Goal: Task Accomplishment & Management: Manage account settings

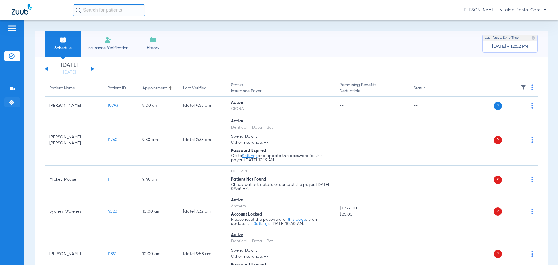
click at [12, 105] on img at bounding box center [12, 102] width 6 height 6
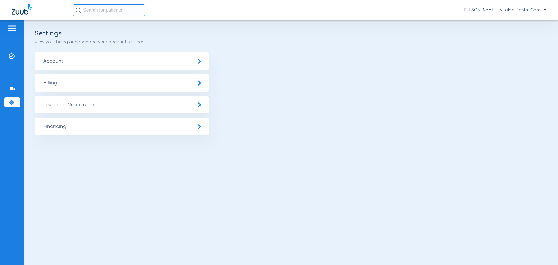
click at [86, 105] on span "Insurance Verification" at bounding box center [122, 104] width 175 height 17
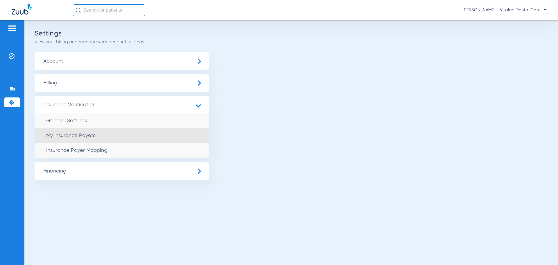
click at [97, 136] on li "My Insurance Payers" at bounding box center [122, 135] width 175 height 15
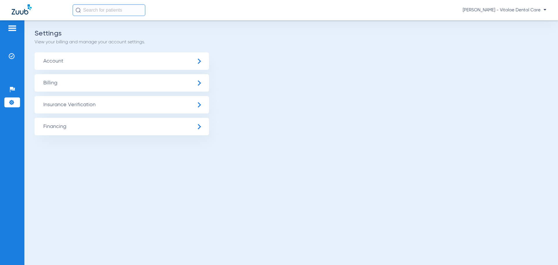
click at [102, 103] on span "Insurance Verification" at bounding box center [122, 104] width 175 height 17
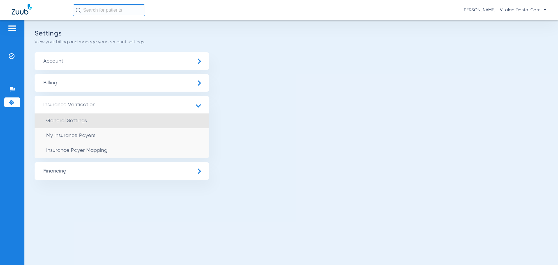
click at [88, 120] on li "General Settings" at bounding box center [122, 120] width 175 height 15
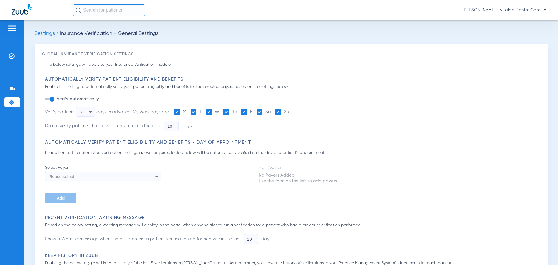
type input "2"
type input "1"
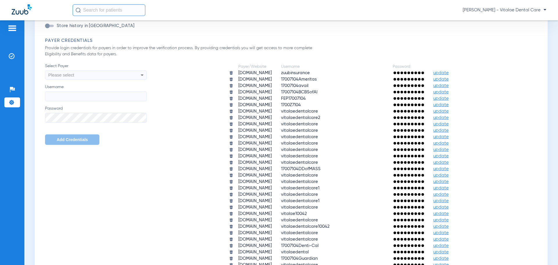
scroll to position [236, 0]
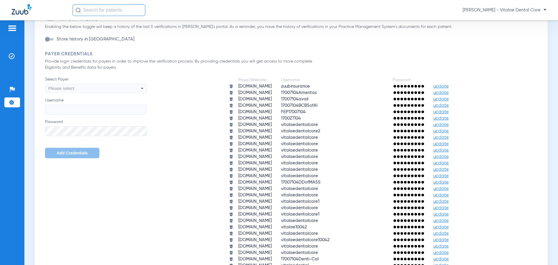
click at [377, 67] on div "Payer Credentials Provide login credentials for payers in order to improve the …" at bounding box center [293, 185] width 496 height 269
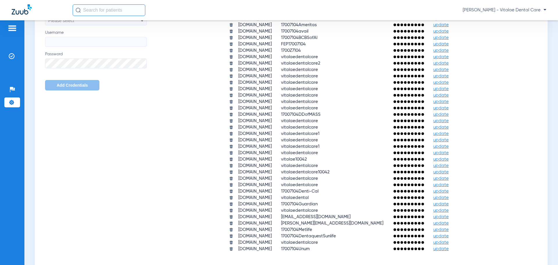
scroll to position [323, 0]
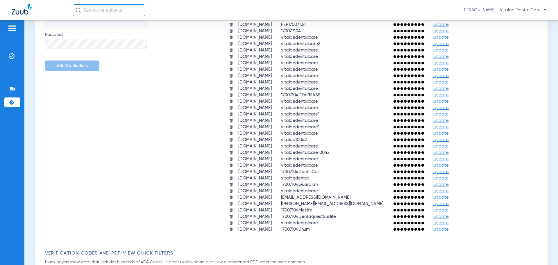
drag, startPoint x: 263, startPoint y: 180, endPoint x: 225, endPoint y: 176, distance: 38.3
click at [234, 176] on td "[DOMAIN_NAME]" at bounding box center [255, 178] width 42 height 6
click at [234, 172] on td "[DOMAIN_NAME]" at bounding box center [255, 172] width 42 height 6
drag, startPoint x: 231, startPoint y: 172, endPoint x: 345, endPoint y: 173, distance: 114.0
click at [345, 173] on tr "[DOMAIN_NAME] 17007104Denti-Cal update" at bounding box center [344, 172] width 238 height 6
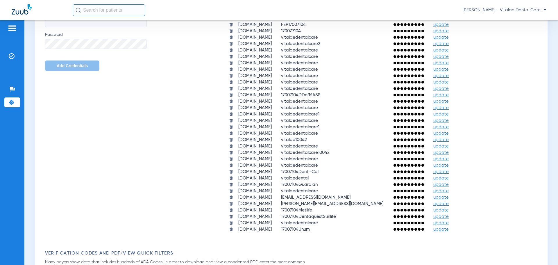
click at [375, 174] on td "17007104Denti-Cal" at bounding box center [332, 172] width 111 height 6
click at [319, 170] on span "17007104Denti-Cal" at bounding box center [300, 172] width 38 height 4
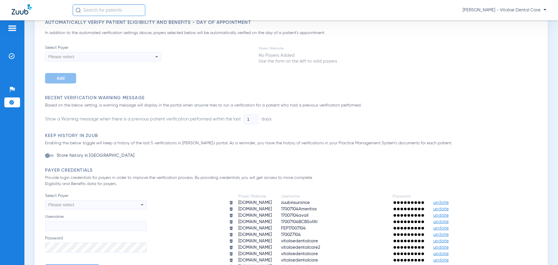
scroll to position [91, 0]
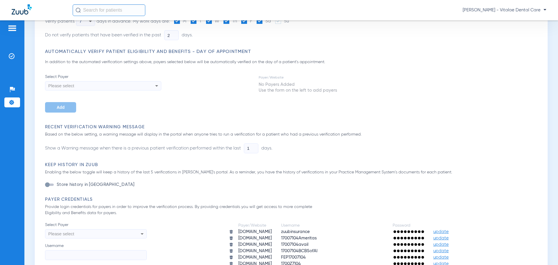
click at [103, 87] on div "Please select" at bounding box center [92, 86] width 88 height 10
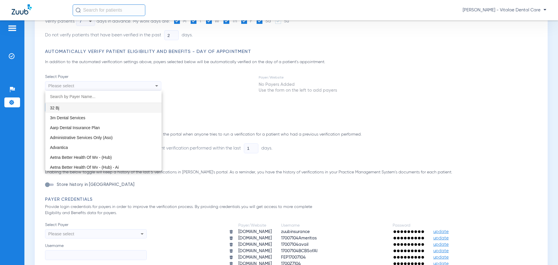
click at [103, 87] on div at bounding box center [279, 132] width 558 height 265
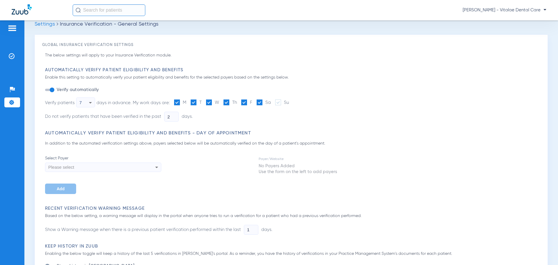
scroll to position [0, 0]
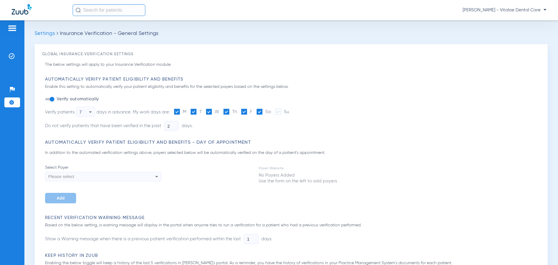
click at [49, 31] on span "Settings" at bounding box center [45, 33] width 20 height 5
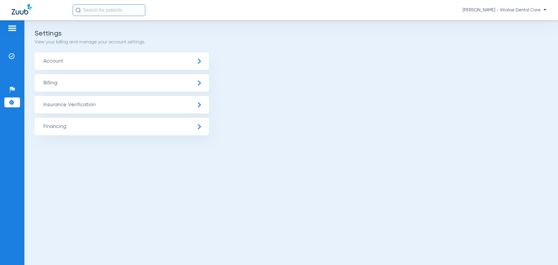
click at [113, 106] on span "Insurance Verification" at bounding box center [122, 104] width 175 height 17
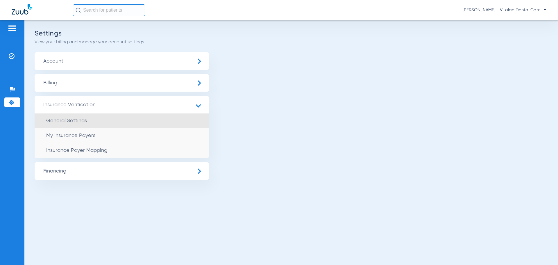
click at [104, 124] on li "General Settings" at bounding box center [122, 120] width 175 height 15
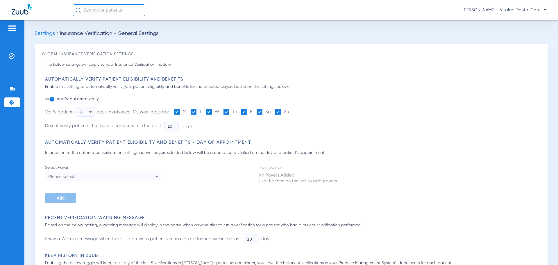
type input "2"
type input "1"
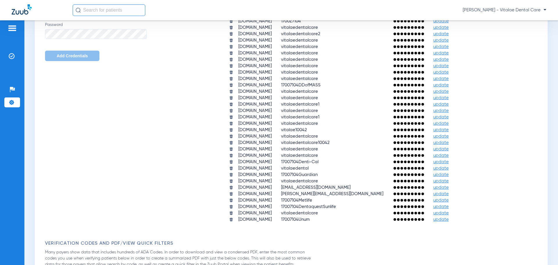
scroll to position [436, 0]
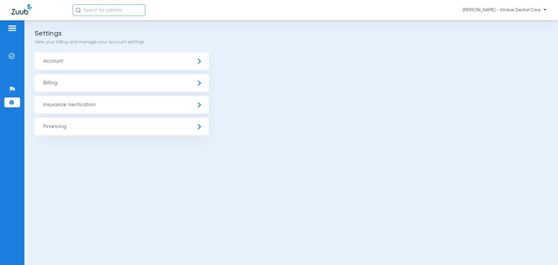
click at [133, 107] on span "Insurance Verification" at bounding box center [122, 104] width 175 height 17
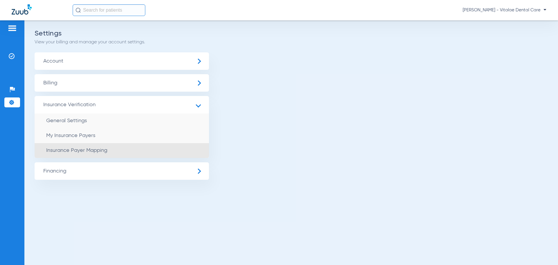
click at [84, 149] on span "Insurance Payer Mapping" at bounding box center [76, 150] width 61 height 5
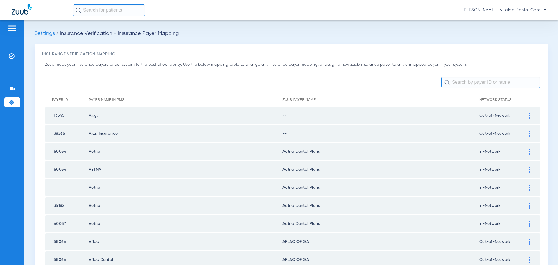
click at [456, 80] on input "text" at bounding box center [491, 83] width 99 height 12
type input "denti-cal"
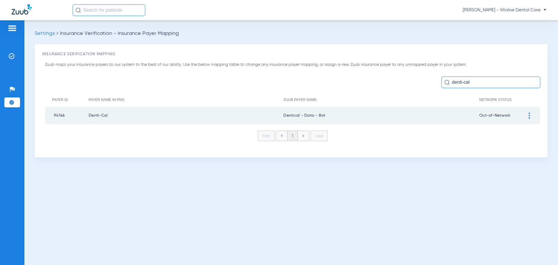
click at [97, 114] on td "Denti-Cal" at bounding box center [186, 115] width 195 height 17
click at [530, 114] on img at bounding box center [529, 116] width 1 height 6
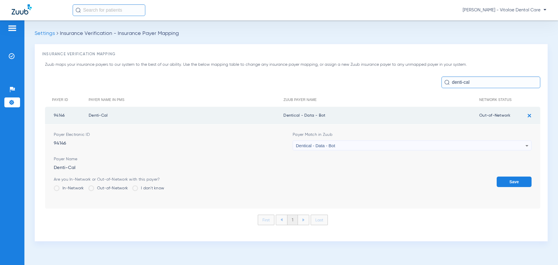
click at [268, 59] on div "Insurance Verification Mapping Zuub maps your insurance payers to our system to…" at bounding box center [292, 143] width 514 height 198
click at [15, 29] on img at bounding box center [12, 28] width 9 height 7
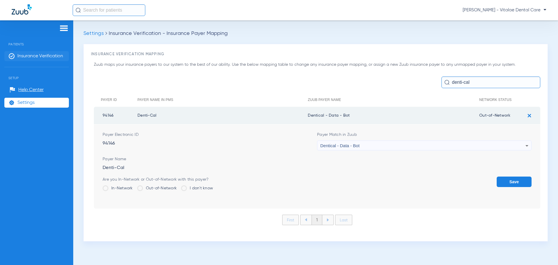
click at [44, 57] on span "Insurance Verification" at bounding box center [40, 56] width 46 height 6
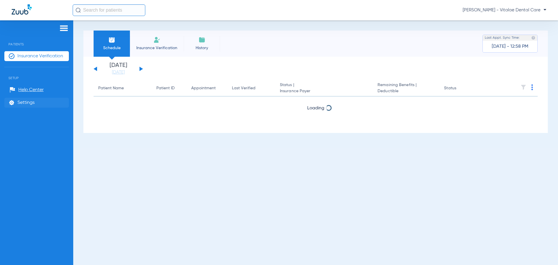
click at [26, 103] on span "Settings" at bounding box center [25, 103] width 17 height 6
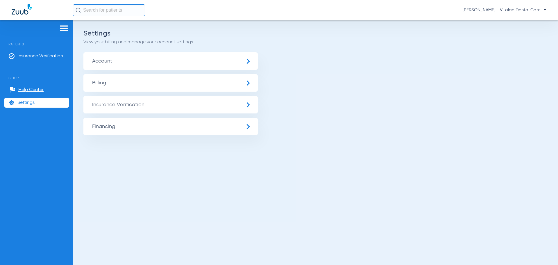
click at [180, 58] on span "Account" at bounding box center [170, 60] width 175 height 17
click at [153, 106] on span "Insurance Verification" at bounding box center [170, 104] width 175 height 17
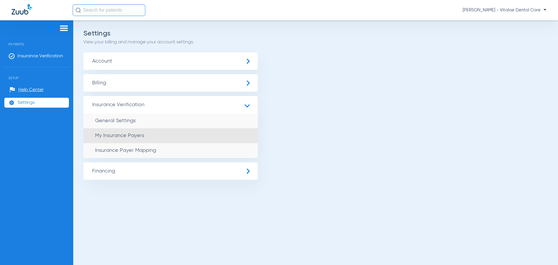
click at [152, 138] on li "My Insurance Payers" at bounding box center [170, 135] width 175 height 15
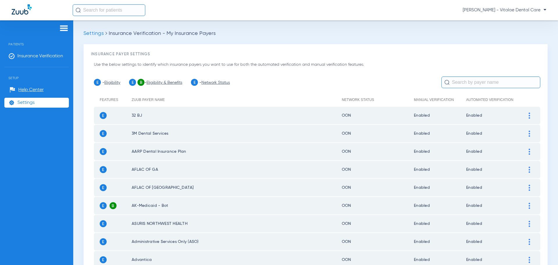
click at [528, 119] on td at bounding box center [533, 115] width 16 height 17
click at [528, 115] on div at bounding box center [530, 116] width 10 height 6
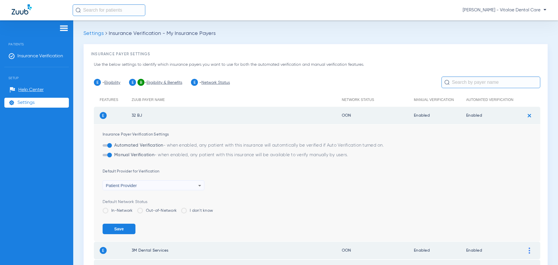
scroll to position [29, 0]
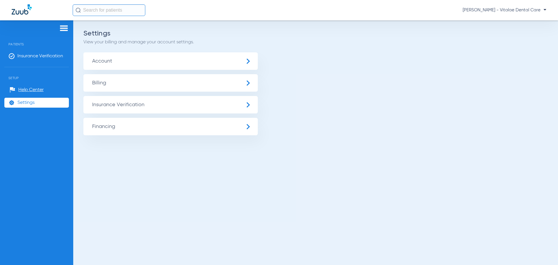
click at [156, 109] on span "Insurance Verification" at bounding box center [170, 104] width 175 height 17
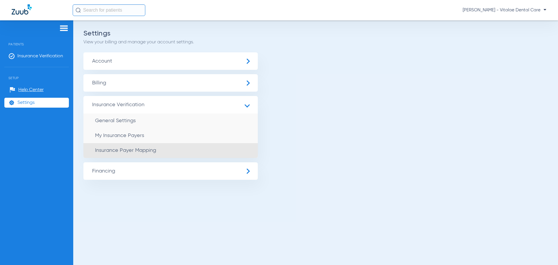
click at [143, 152] on span "Insurance Payer Mapping" at bounding box center [125, 150] width 61 height 5
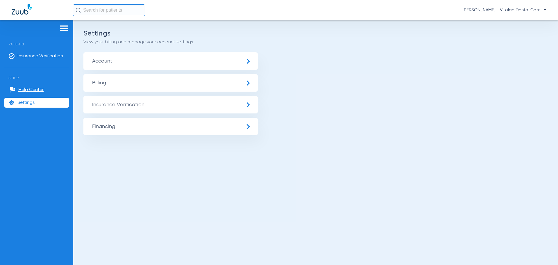
click at [162, 105] on span "Insurance Verification" at bounding box center [170, 104] width 175 height 17
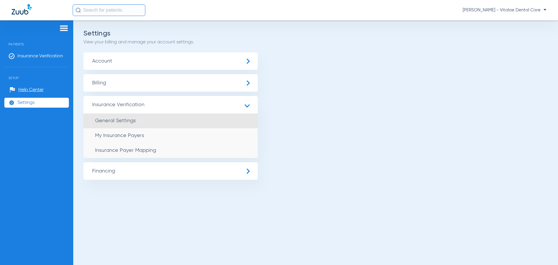
click at [115, 122] on span "General Settings" at bounding box center [115, 120] width 41 height 5
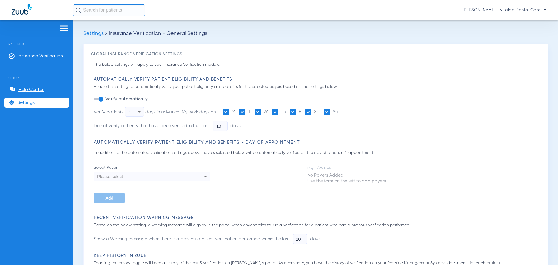
type input "2"
type input "1"
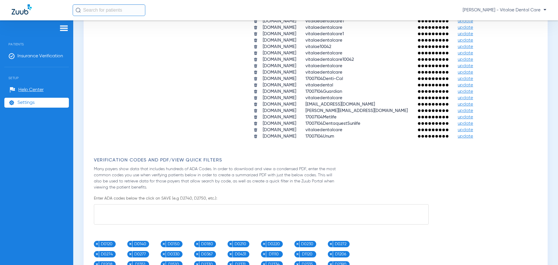
scroll to position [407, 0]
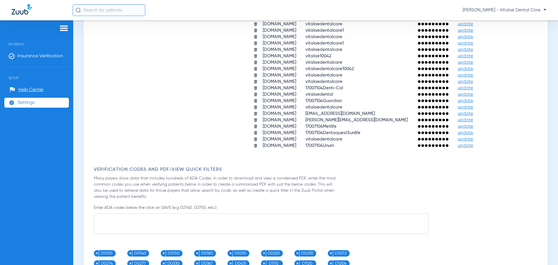
click at [474, 118] on span "update" at bounding box center [465, 120] width 15 height 4
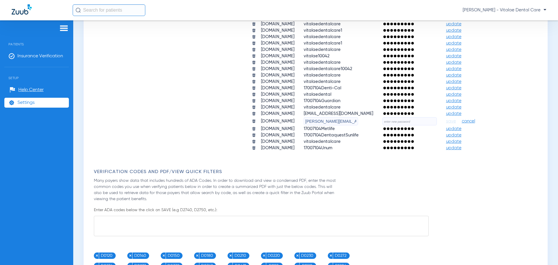
click at [476, 121] on span "cancel" at bounding box center [468, 121] width 13 height 6
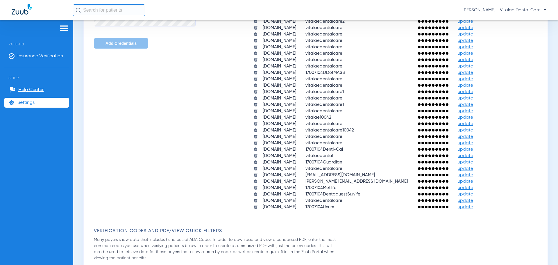
scroll to position [349, 0]
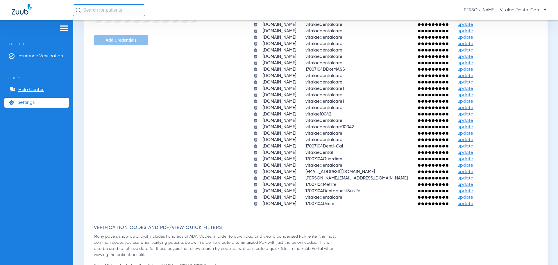
click at [266, 148] on td "[DOMAIN_NAME]" at bounding box center [280, 146] width 42 height 6
copy td "[DOMAIN_NAME]"
click at [343, 147] on span "17007104Denti-Cal" at bounding box center [325, 146] width 38 height 4
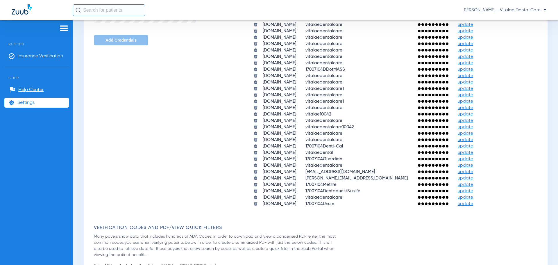
click at [343, 147] on span "17007104Denti-Cal" at bounding box center [325, 146] width 38 height 4
click at [392, 222] on form "Automatically Verify Patient Eligibility and Benefits Enable this setting to au…" at bounding box center [317, 144] width 447 height 834
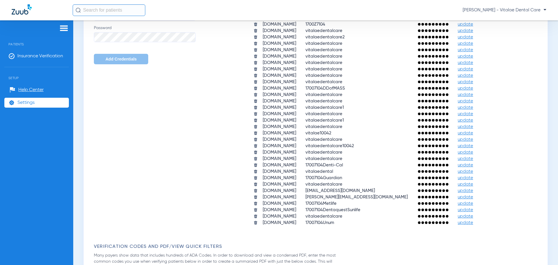
scroll to position [320, 0]
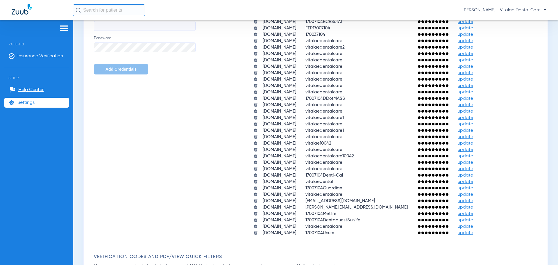
click at [398, 63] on td "vitalaedentalcare" at bounding box center [356, 60] width 111 height 6
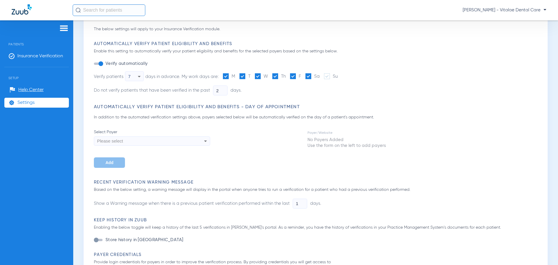
scroll to position [0, 0]
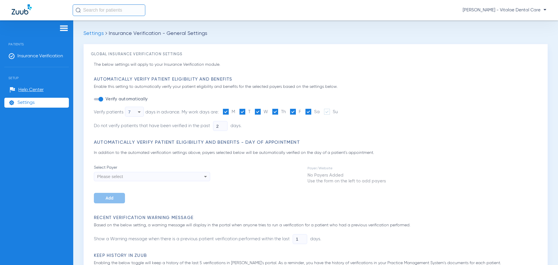
click at [102, 35] on span "Settings" at bounding box center [93, 33] width 20 height 5
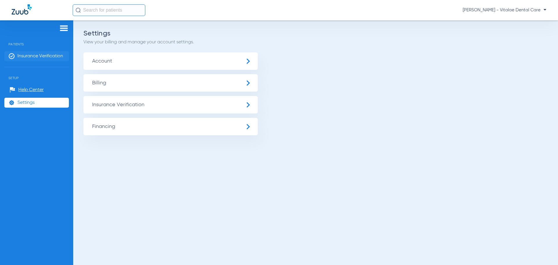
click at [41, 55] on span "Insurance Verification" at bounding box center [40, 56] width 46 height 6
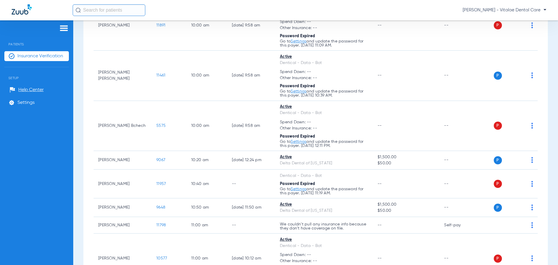
scroll to position [233, 0]
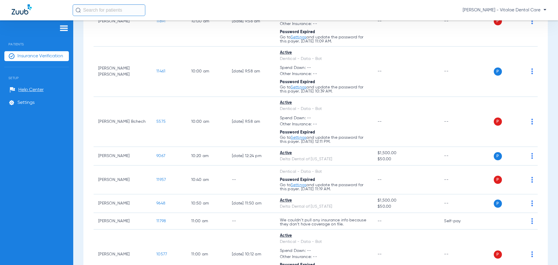
click at [79, 139] on div "Schedule Insurance Verification History Last Appt. Sync Time: [DATE] - 12:58 PM…" at bounding box center [315, 142] width 485 height 245
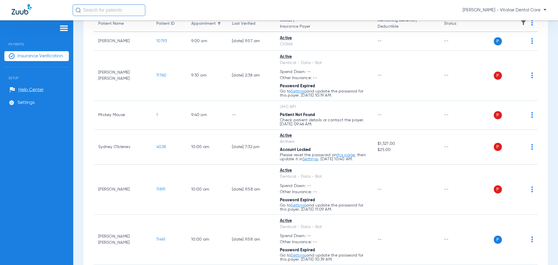
scroll to position [58, 0]
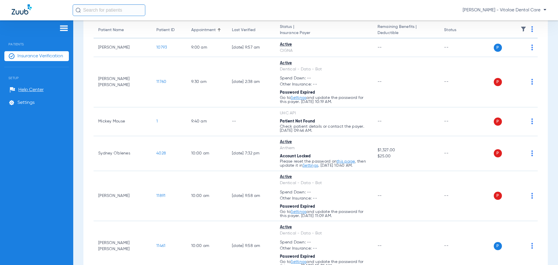
click at [82, 186] on div "Schedule Insurance Verification History Last Appt. Sync Time: [DATE] - 12:58 PM…" at bounding box center [315, 142] width 485 height 245
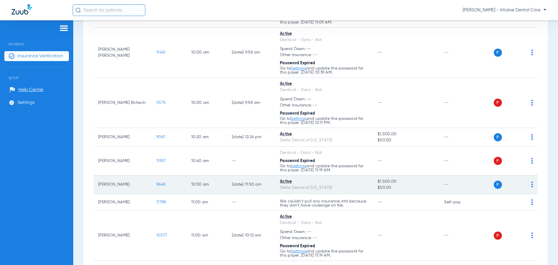
scroll to position [262, 0]
